Goal: Check status: Check status

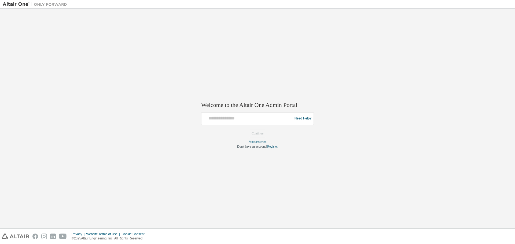
click at [268, 113] on div "Need Help?" at bounding box center [257, 118] width 113 height 13
click at [268, 122] on div at bounding box center [248, 119] width 88 height 10
click at [249, 121] on input "text" at bounding box center [248, 118] width 88 height 8
type input "**********"
click at [250, 137] on button "Continue" at bounding box center [257, 134] width 23 height 8
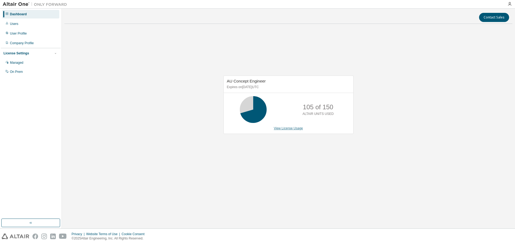
click at [294, 129] on link "View License Usage" at bounding box center [288, 129] width 29 height 4
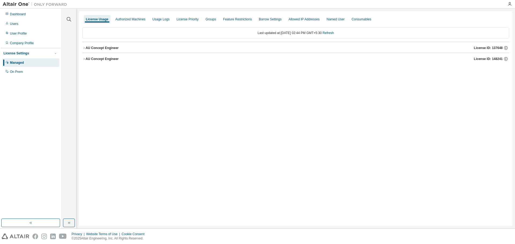
click at [84, 58] on icon "button" at bounding box center [83, 58] width 3 height 3
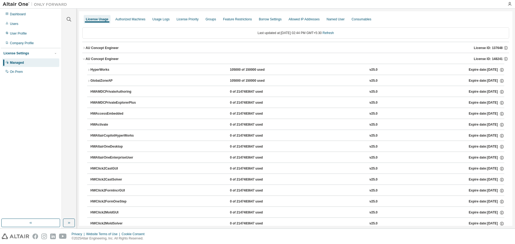
click at [90, 72] on button "HyperWorks 105000 of 150000 used v25.0 Expire date: 2025-09-09" at bounding box center [295, 70] width 417 height 12
